Goal: Find specific page/section: Find specific page/section

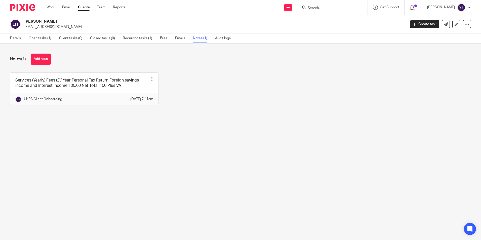
click at [325, 8] on input "Search" at bounding box center [329, 8] width 45 height 5
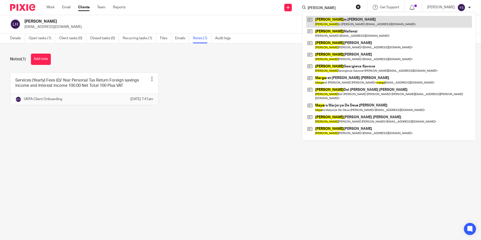
type input "Marya"
click at [351, 18] on link at bounding box center [389, 22] width 166 height 12
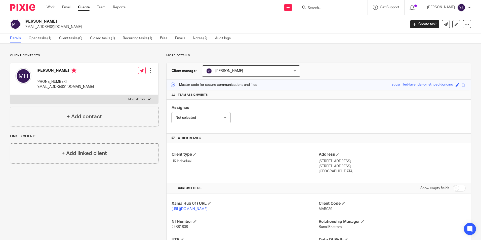
click at [192, 36] on ul "Details Open tasks (1) Client tasks (0) Closed tasks (1) Recurring tasks (1) Fi…" at bounding box center [124, 38] width 228 height 10
click at [193, 37] on ul "Details Open tasks (1) Client tasks (0) Closed tasks (1) Recurring tasks (1) Fi…" at bounding box center [124, 38] width 228 height 10
click at [199, 40] on link "Notes (2)" at bounding box center [202, 38] width 18 height 10
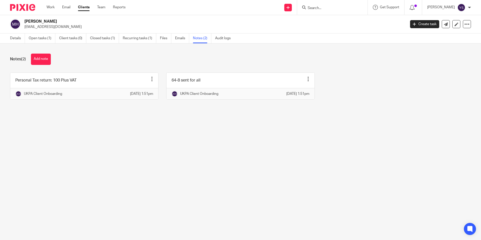
drag, startPoint x: 314, startPoint y: 159, endPoint x: 306, endPoint y: 160, distance: 7.8
click at [314, 159] on main "[PERSON_NAME] [EMAIL_ADDRESS][DOMAIN_NAME] Create task Update from Companies Ho…" at bounding box center [240, 120] width 481 height 240
click at [350, 10] on input "Search" at bounding box center [329, 8] width 45 height 5
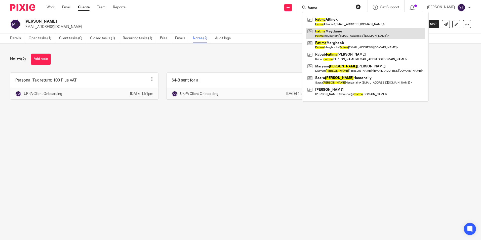
type input "fatma"
click at [344, 33] on link at bounding box center [365, 34] width 119 height 12
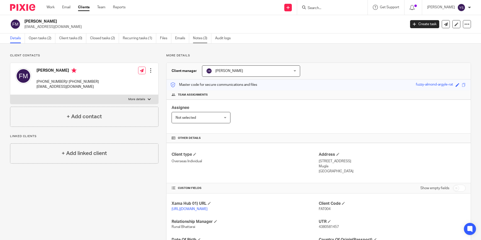
click at [202, 39] on link "Notes (3)" at bounding box center [202, 38] width 18 height 10
click at [34, 40] on link "Open tasks (2)" at bounding box center [42, 38] width 27 height 10
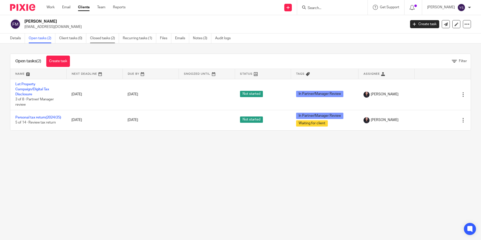
click at [106, 41] on link "Closed tasks (2)" at bounding box center [104, 38] width 29 height 10
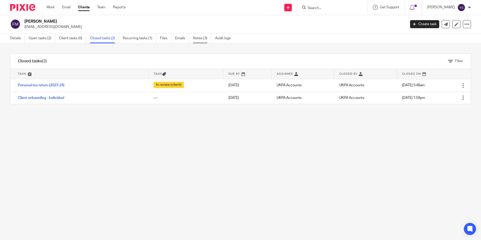
click at [201, 37] on link "Notes (3)" at bounding box center [202, 38] width 18 height 10
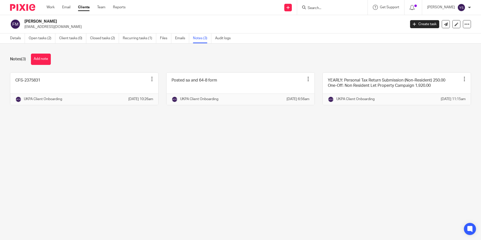
click at [11, 37] on link "Details" at bounding box center [17, 38] width 15 height 10
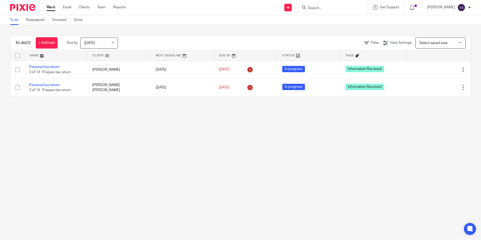
click at [347, 6] on input "Search" at bounding box center [329, 8] width 45 height 5
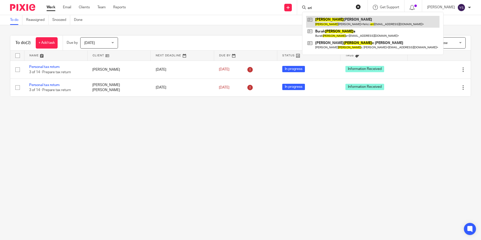
type input "eri"
click at [341, 21] on link at bounding box center [372, 22] width 133 height 12
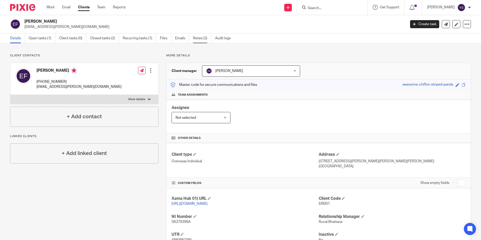
click at [204, 41] on link "Notes (2)" at bounding box center [202, 38] width 18 height 10
